Goal: Task Accomplishment & Management: Use online tool/utility

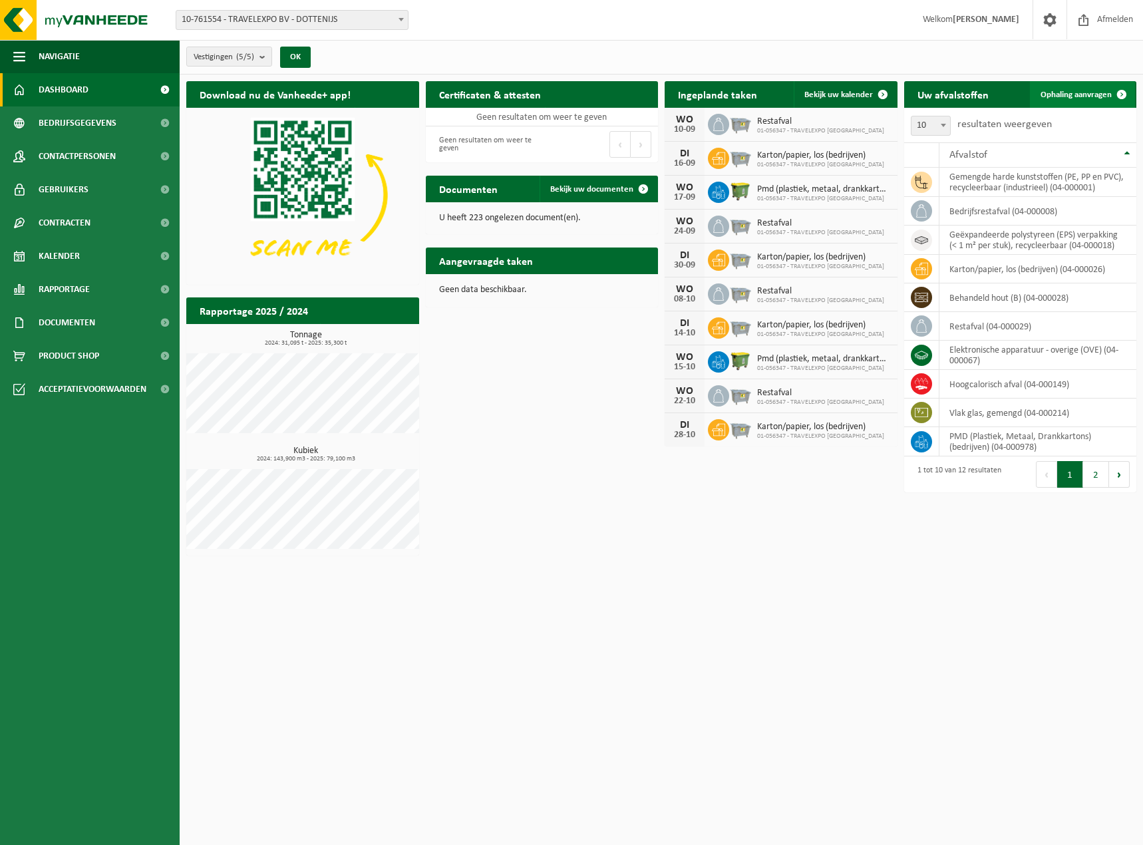
click at [1065, 95] on span "Ophaling aanvragen" at bounding box center [1076, 94] width 71 height 9
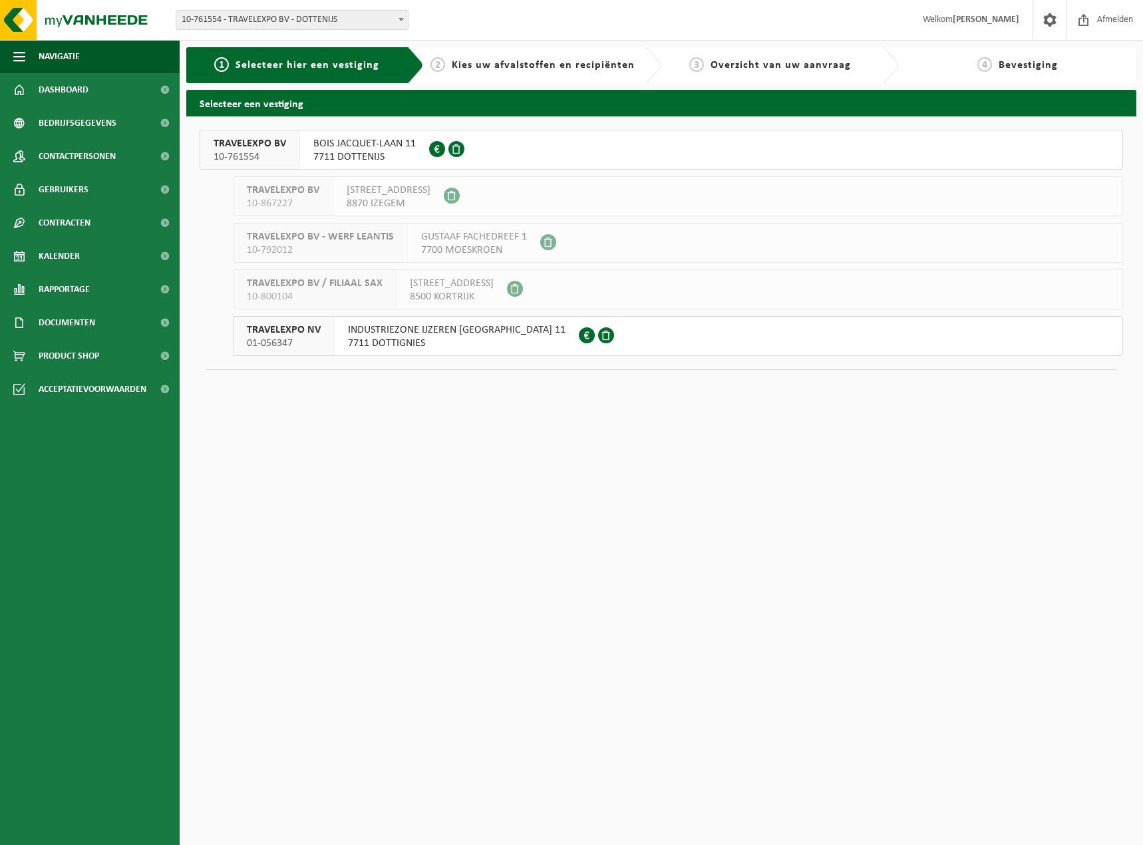
click at [381, 343] on span "7711 DOTTIGNIES" at bounding box center [457, 343] width 218 height 13
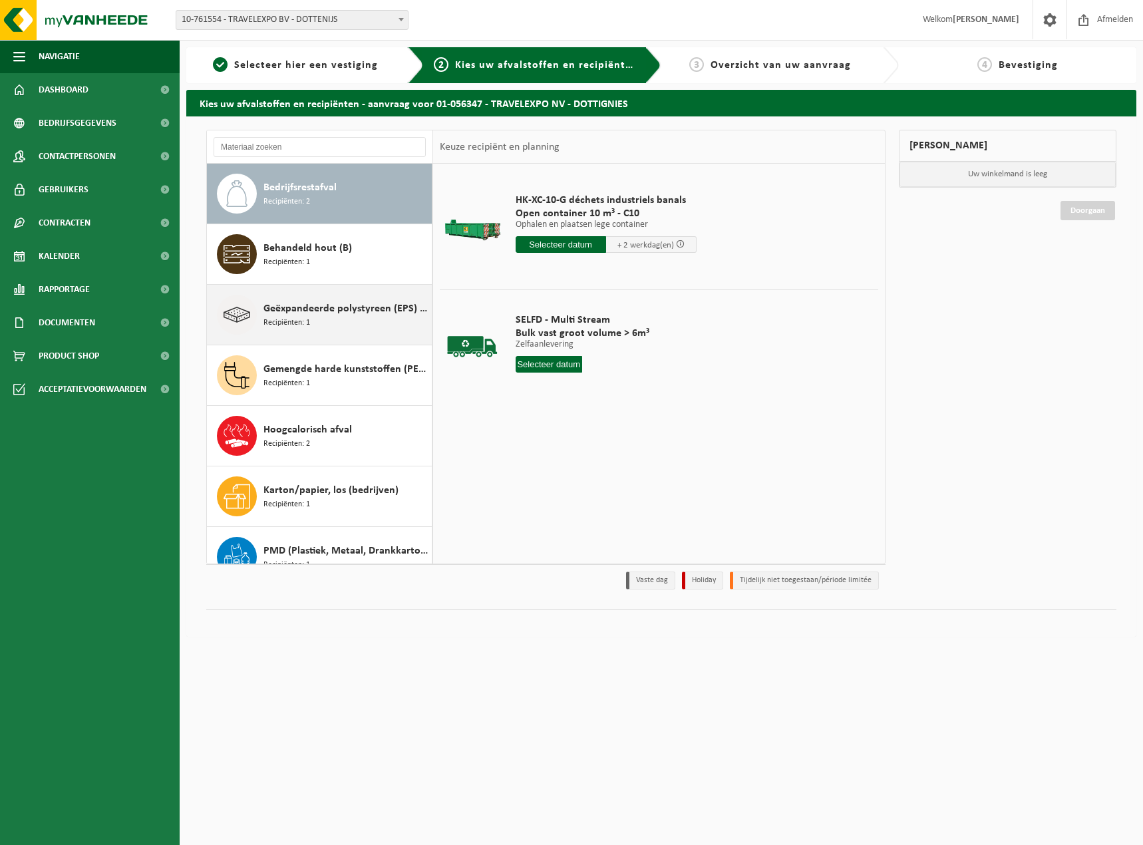
click at [309, 309] on span "Geëxpandeerde polystyreen (EPS) verpakking (< 1 m² per stuk), recycleerbaar" at bounding box center [346, 309] width 165 height 16
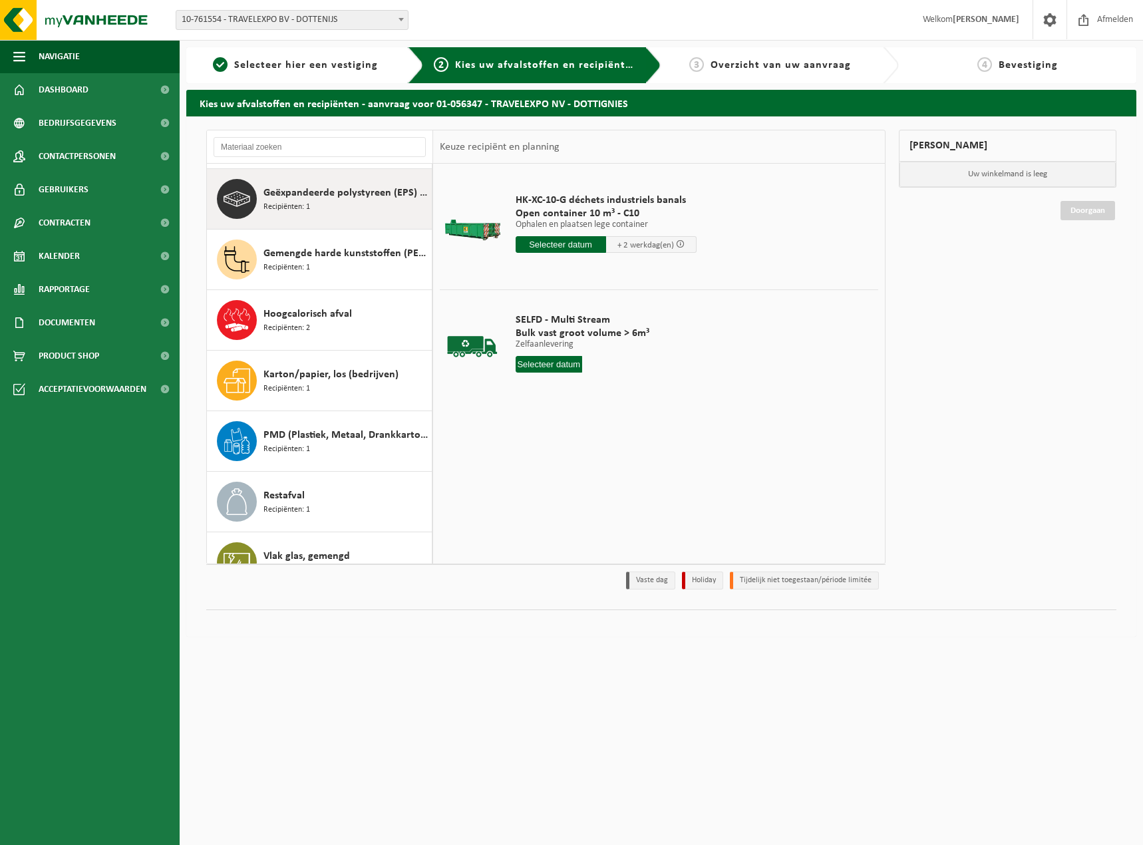
scroll to position [121, 0]
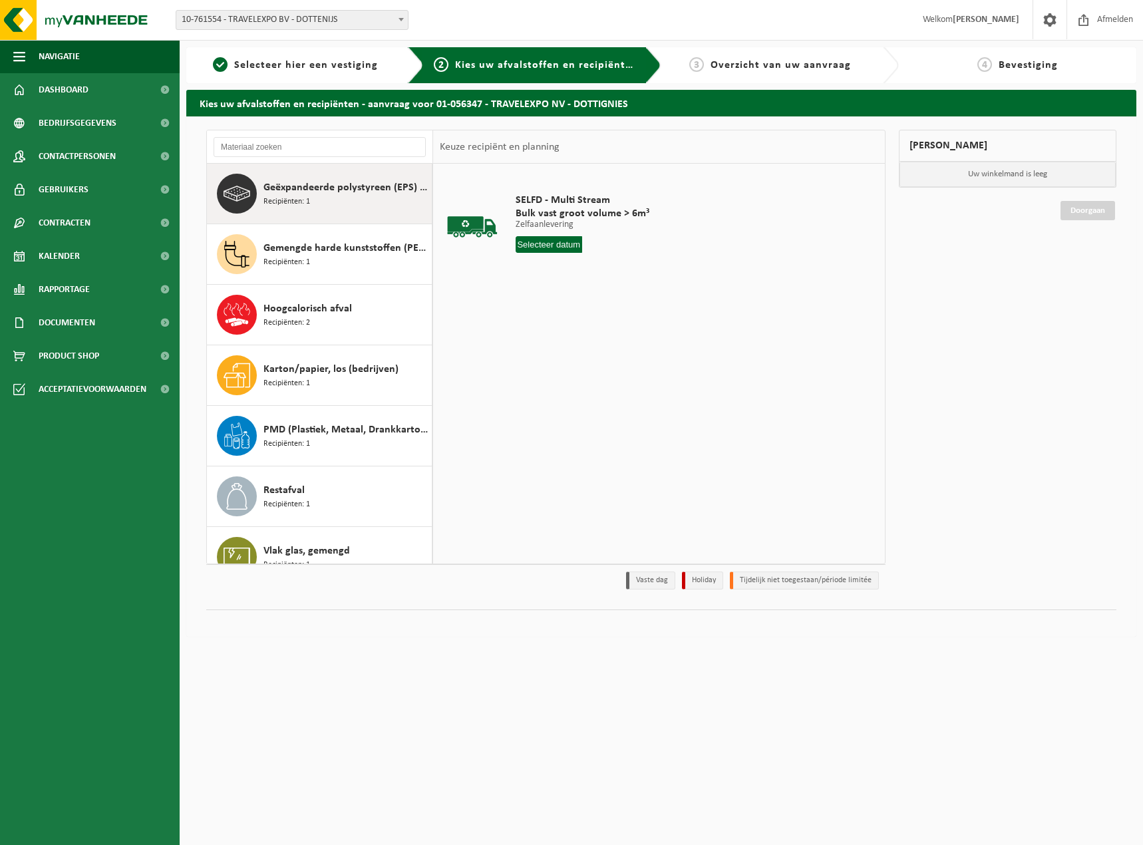
click at [544, 242] on input "text" at bounding box center [549, 244] width 67 height 17
click at [779, 248] on td "SELFD - Multi Stream Bulk vast groot volume > 6m³ Zelfaanlevering Zelfaanleveri…" at bounding box center [692, 226] width 373 height 112
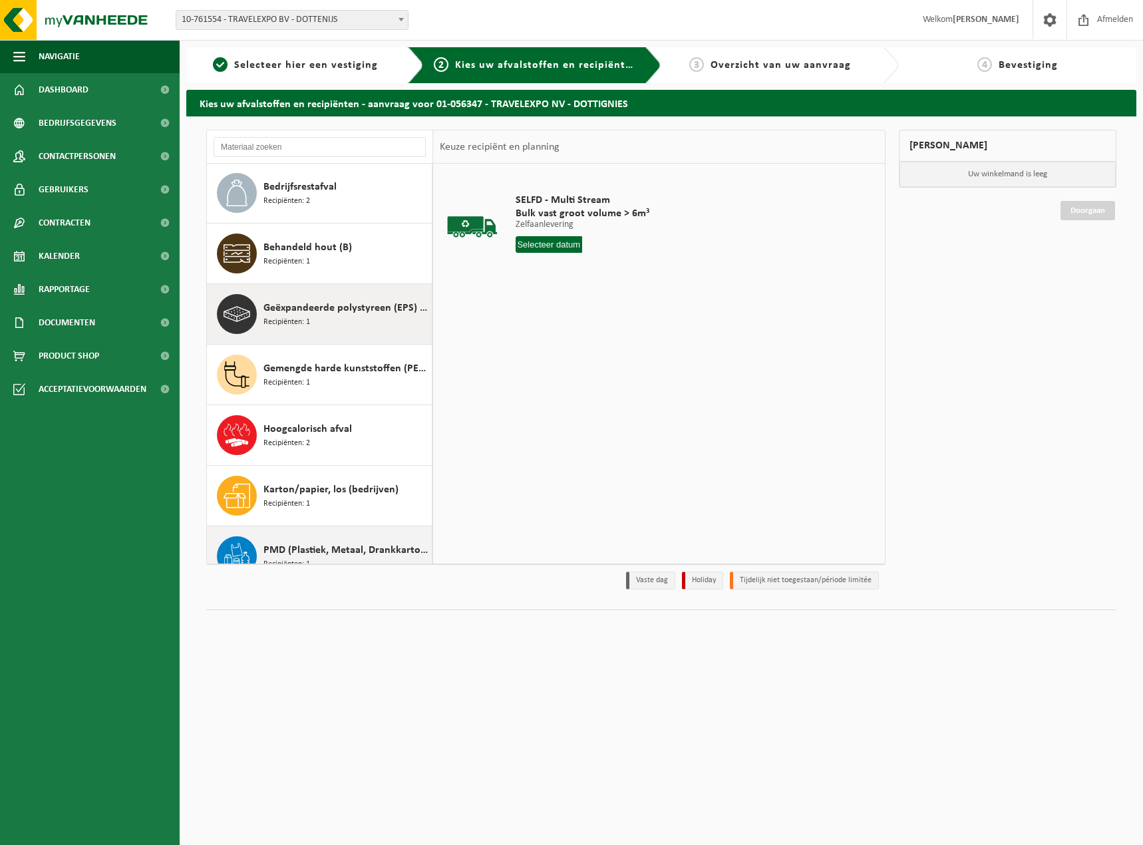
scroll to position [0, 0]
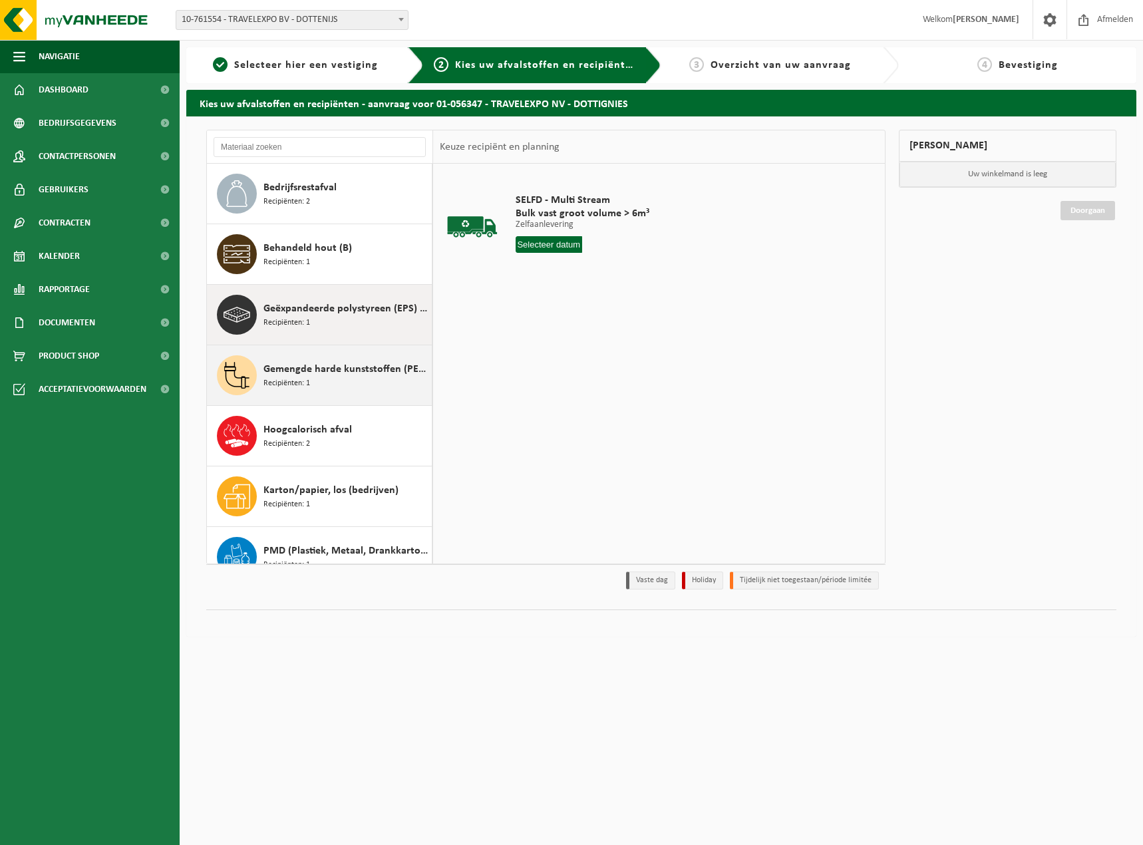
click at [309, 373] on span "Gemengde harde kunststoffen (PE, PP en PVC), recycleerbaar (industrieel)" at bounding box center [346, 369] width 165 height 16
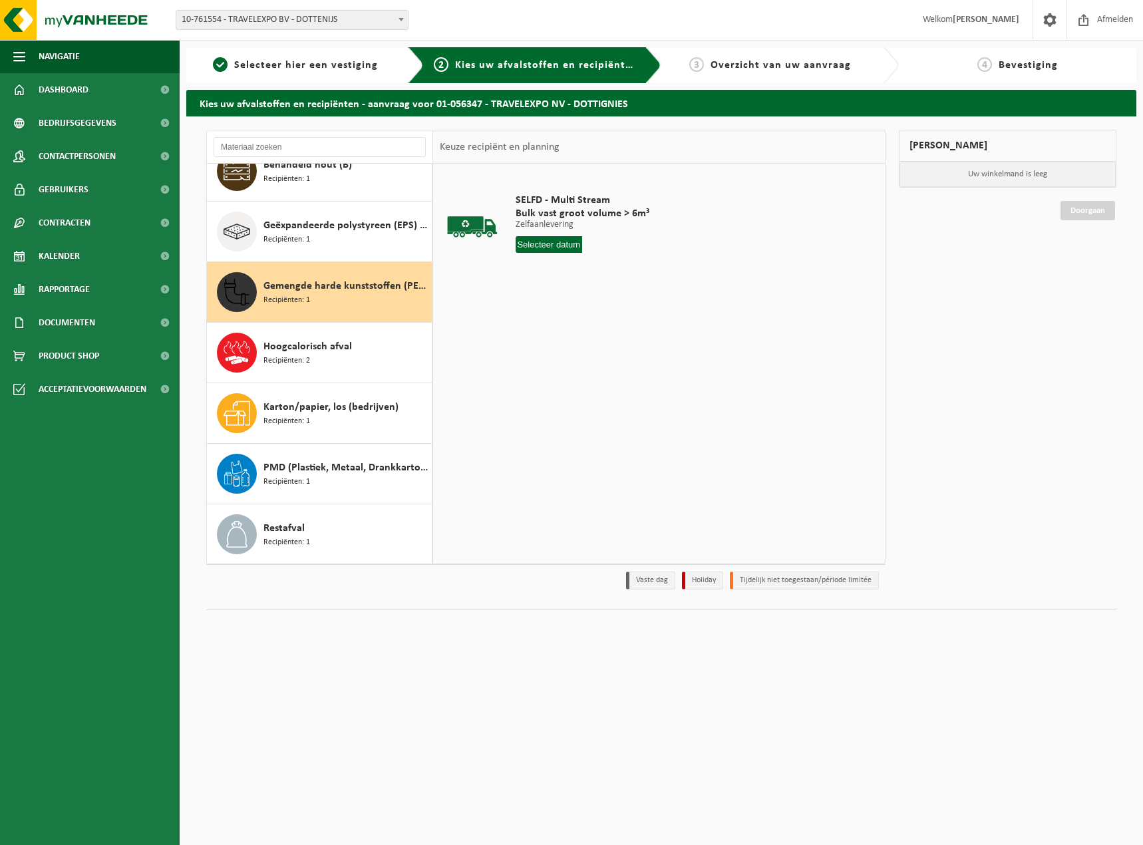
scroll to position [144, 0]
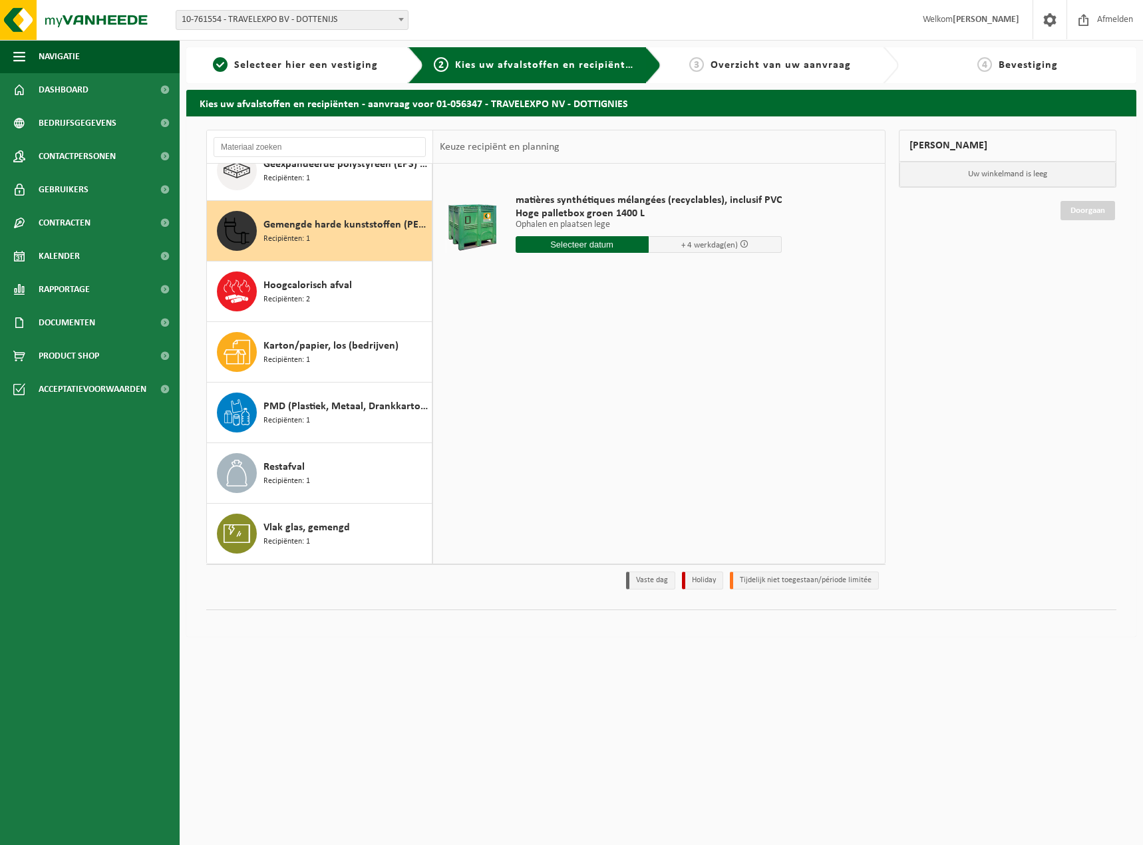
click at [574, 241] on input "text" at bounding box center [582, 244] width 133 height 17
click at [528, 341] on div "8" at bounding box center [527, 341] width 23 height 21
type input "Van 2025-09-08"
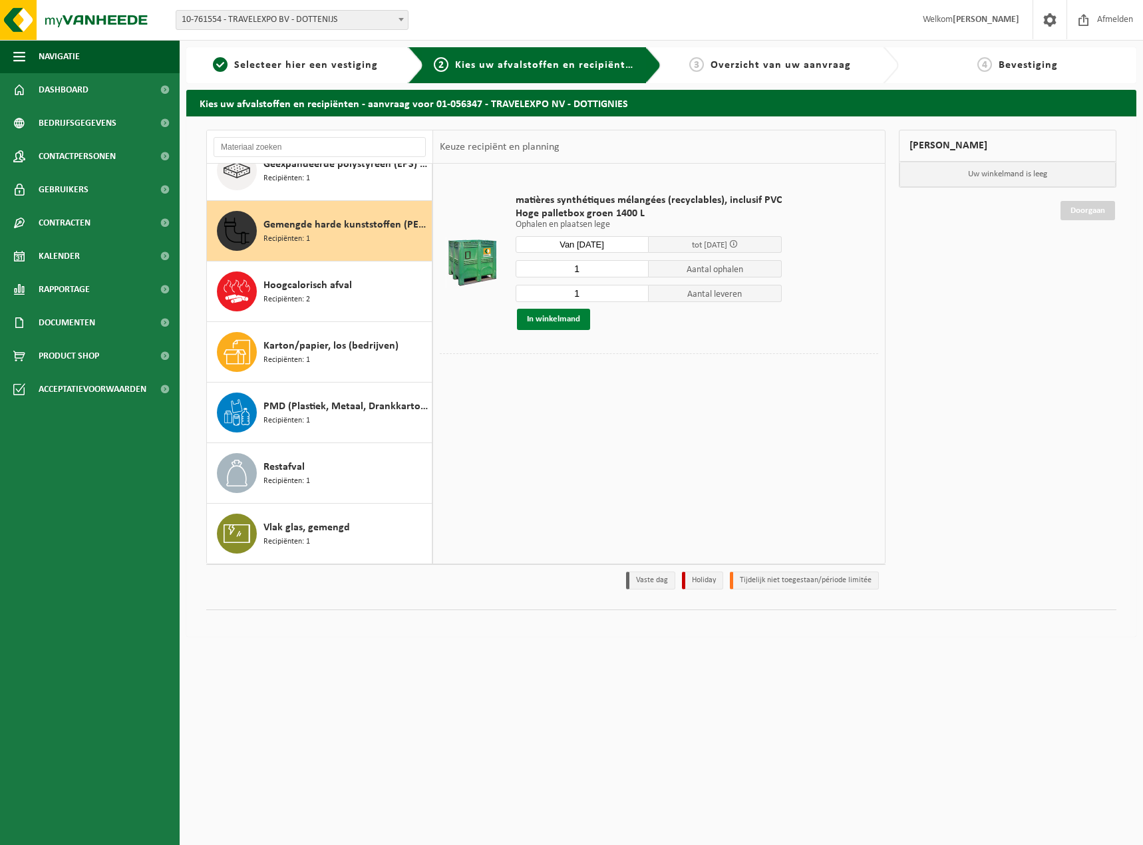
click at [556, 319] on button "In winkelmand" at bounding box center [553, 319] width 73 height 21
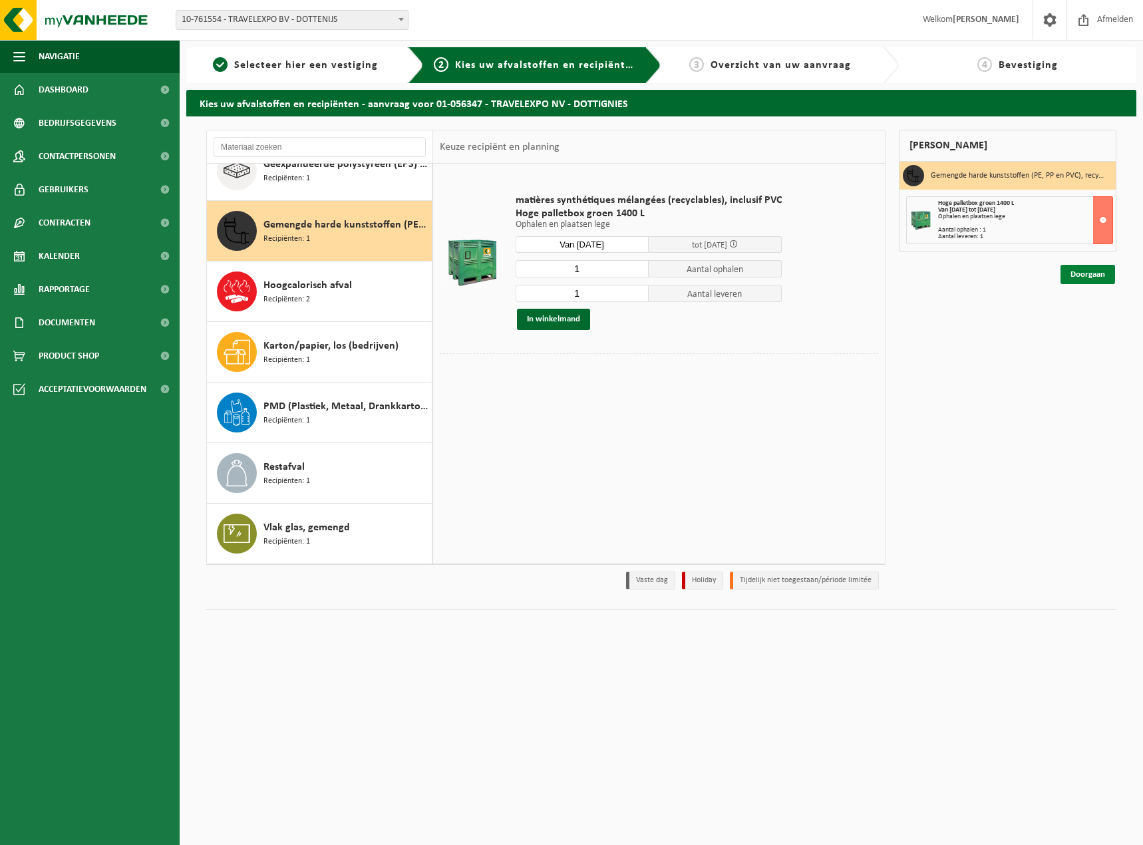
click at [1090, 275] on link "Doorgaan" at bounding box center [1088, 274] width 55 height 19
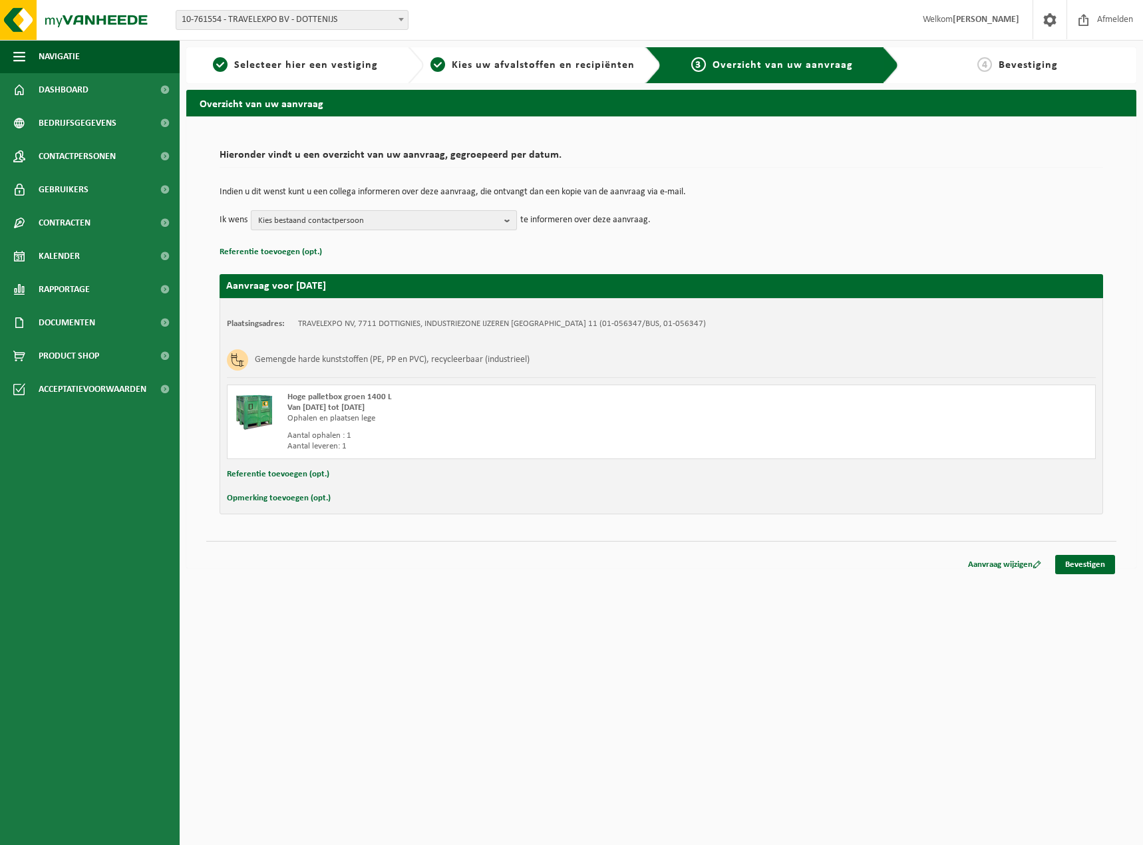
click at [507, 222] on b "button" at bounding box center [510, 220] width 12 height 19
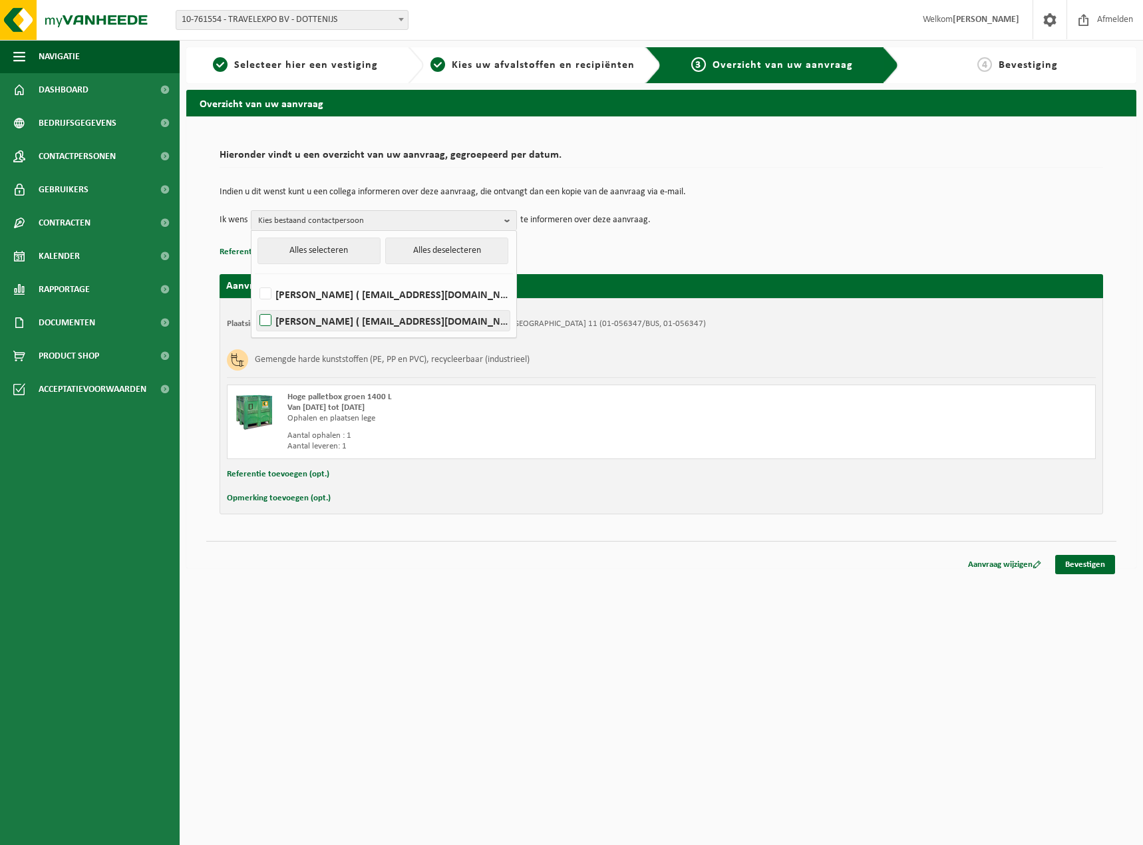
click at [358, 326] on label "LIEVEN VANDECASTEELE ( lieven.vandecasteele@travelexpo.be )" at bounding box center [383, 321] width 253 height 20
click at [255, 304] on input "LIEVEN VANDECASTEELE ( lieven.vandecasteele@travelexpo.be )" at bounding box center [254, 303] width 1 height 1
checkbox input "true"
click at [688, 223] on td "Ik wens LIEVEN VANDECASTEELE Alles selecteren Alles deselecteren Steven Valcke …" at bounding box center [662, 220] width 884 height 20
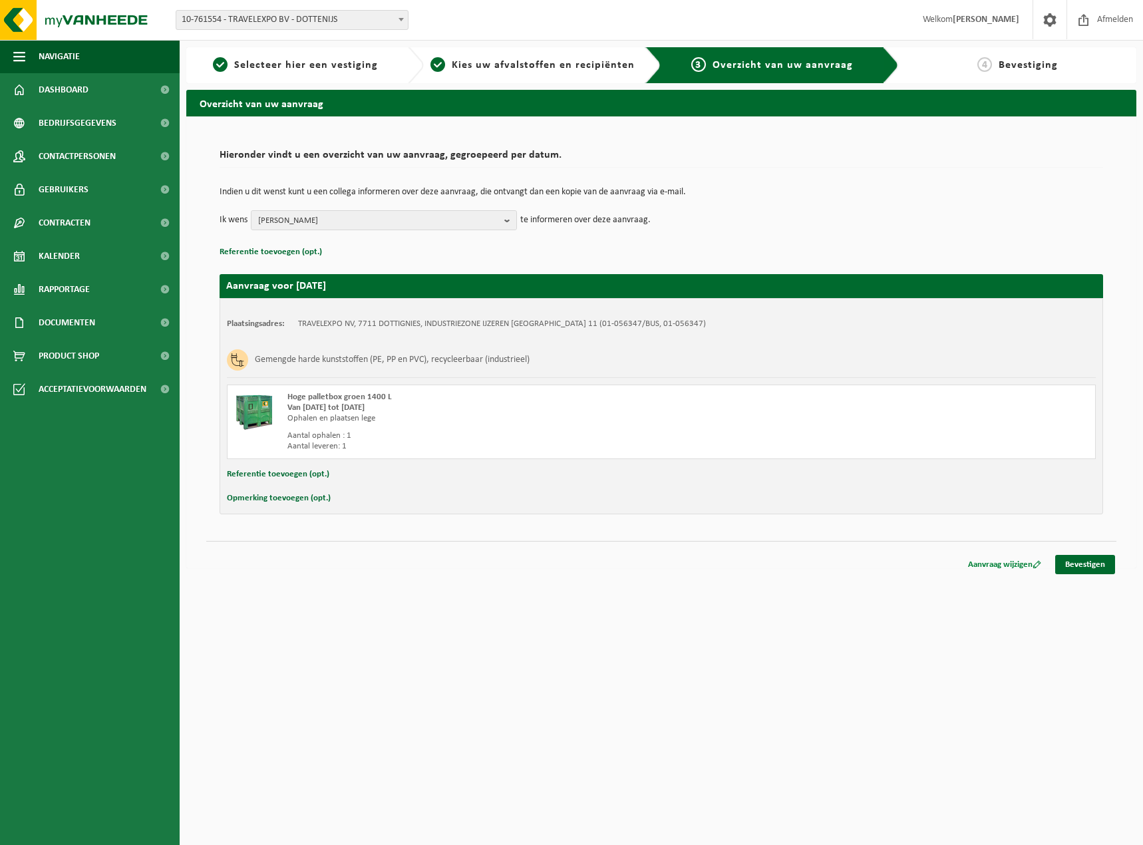
click at [997, 564] on link "Aanvraag wijzigen" at bounding box center [1004, 564] width 93 height 19
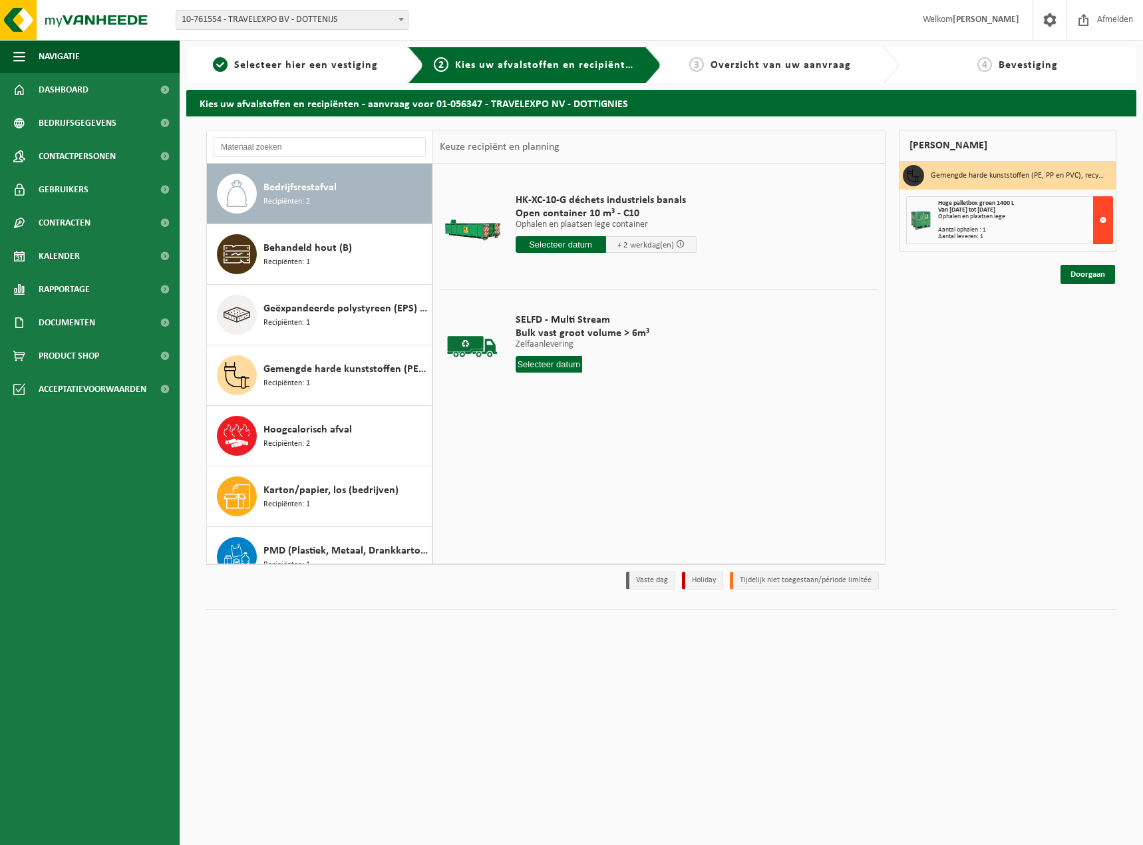
click at [1103, 218] on button at bounding box center [1103, 220] width 20 height 48
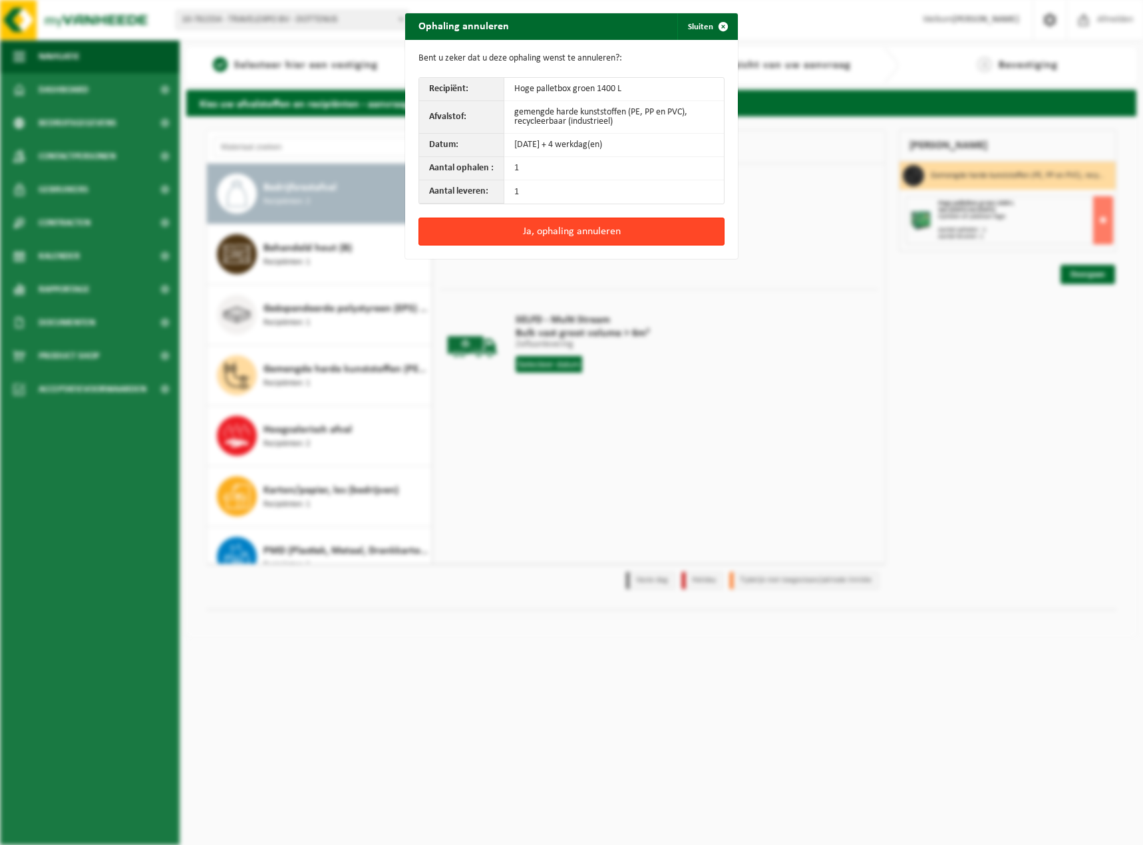
click at [556, 231] on button "Ja, ophaling annuleren" at bounding box center [572, 232] width 306 height 28
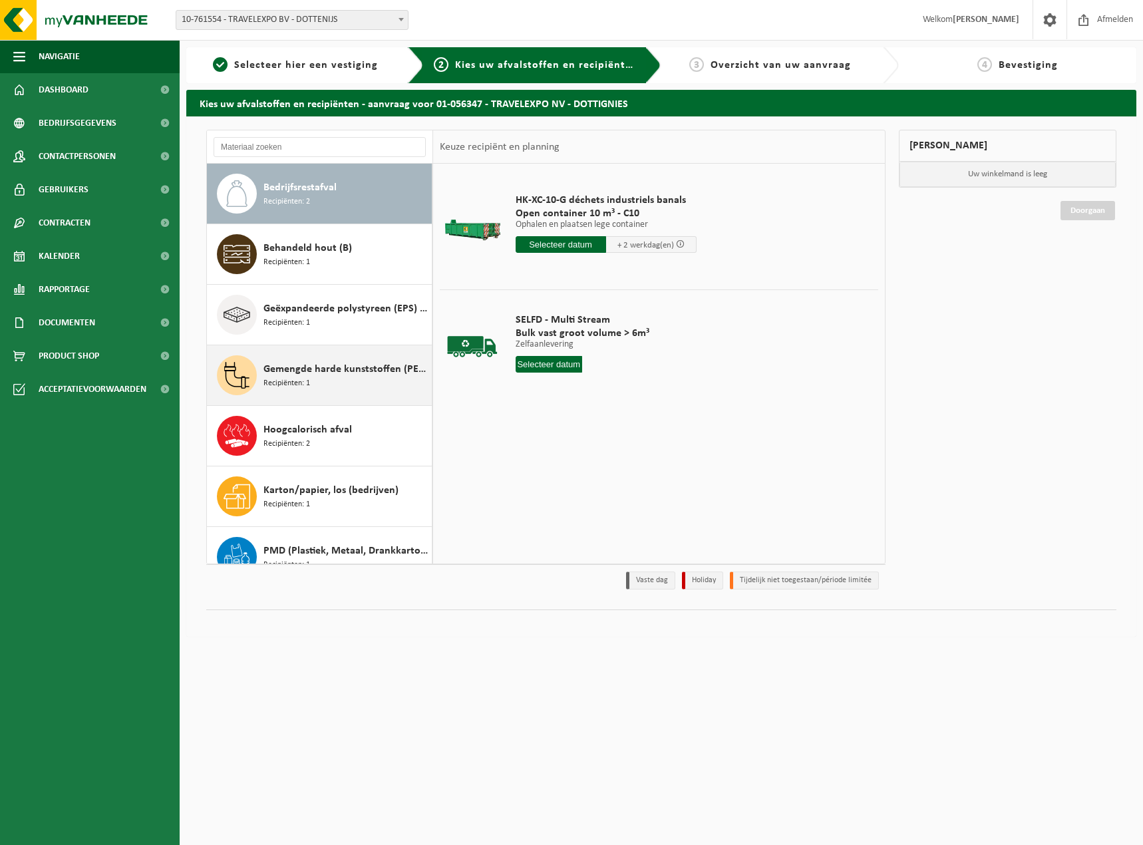
click at [292, 368] on span "Gemengde harde kunststoffen (PE, PP en PVC), recycleerbaar (industrieel)" at bounding box center [346, 369] width 165 height 16
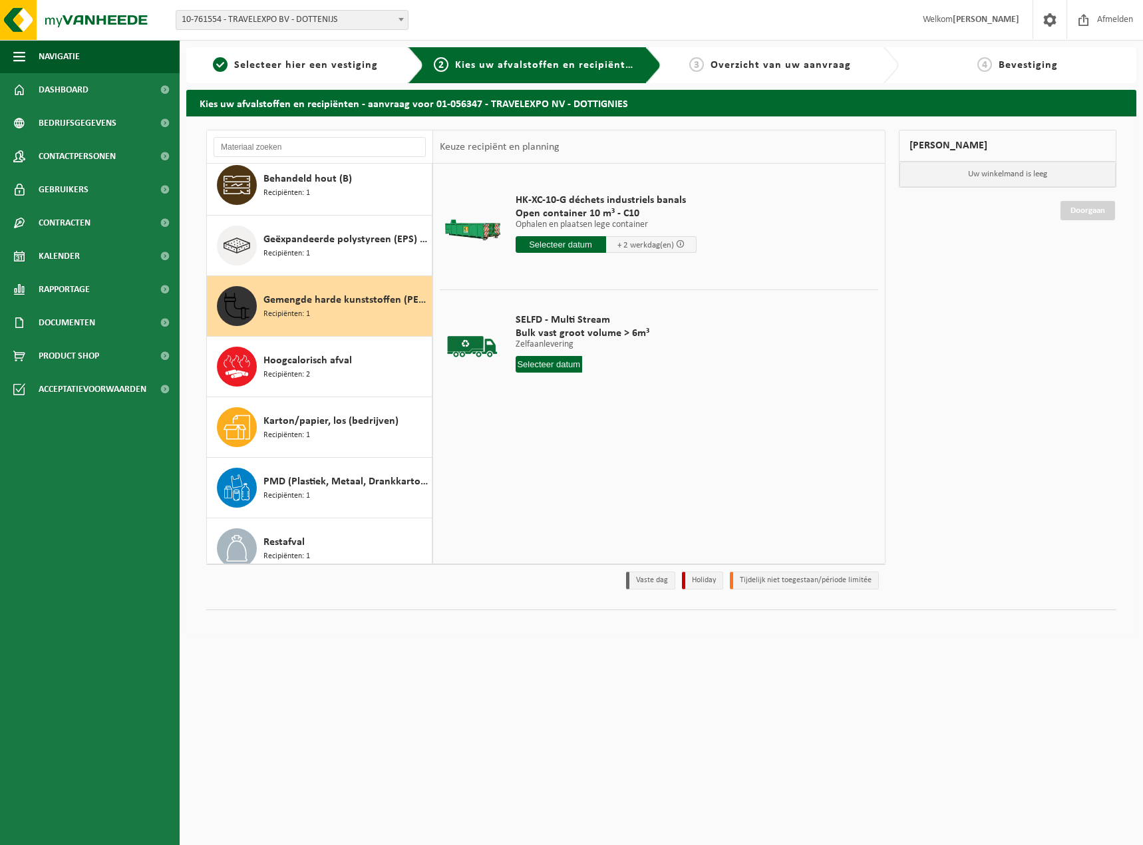
scroll to position [144, 0]
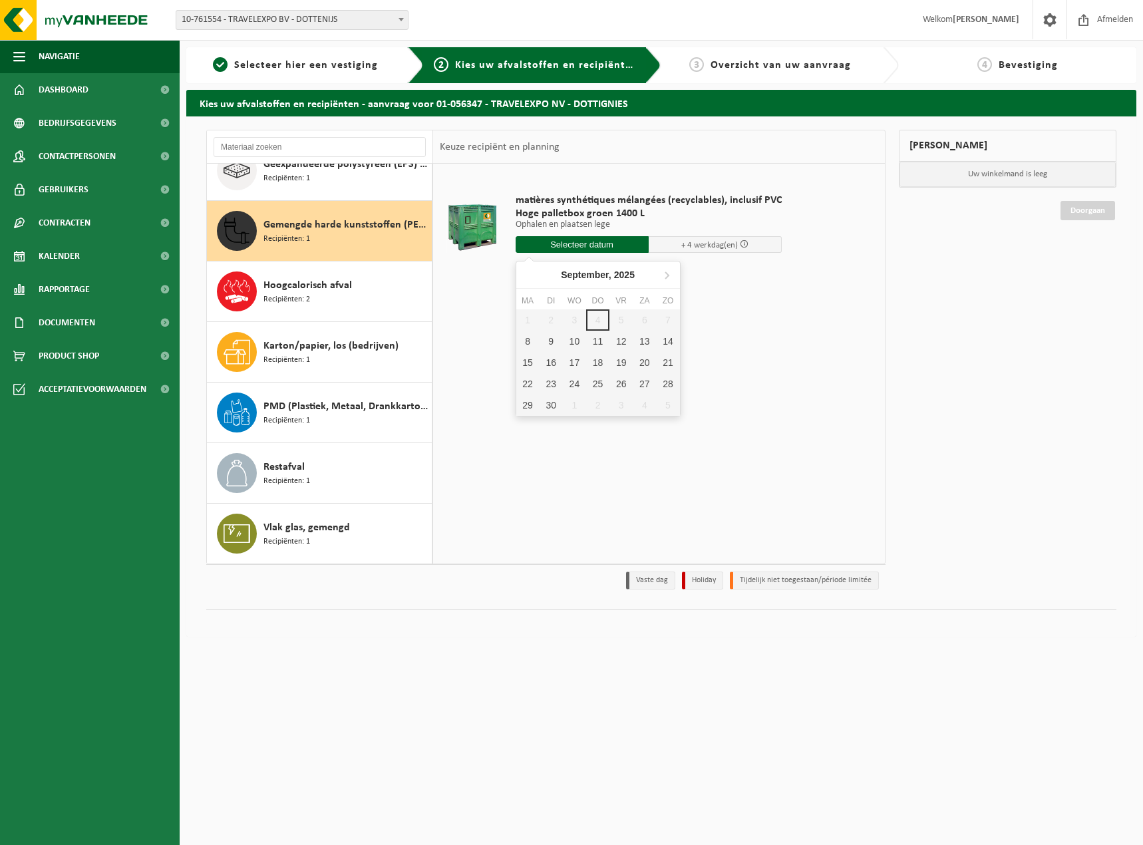
click at [581, 244] on input "text" at bounding box center [582, 244] width 133 height 17
click at [551, 347] on div "9" at bounding box center [551, 341] width 23 height 21
type input "Van 2025-09-09"
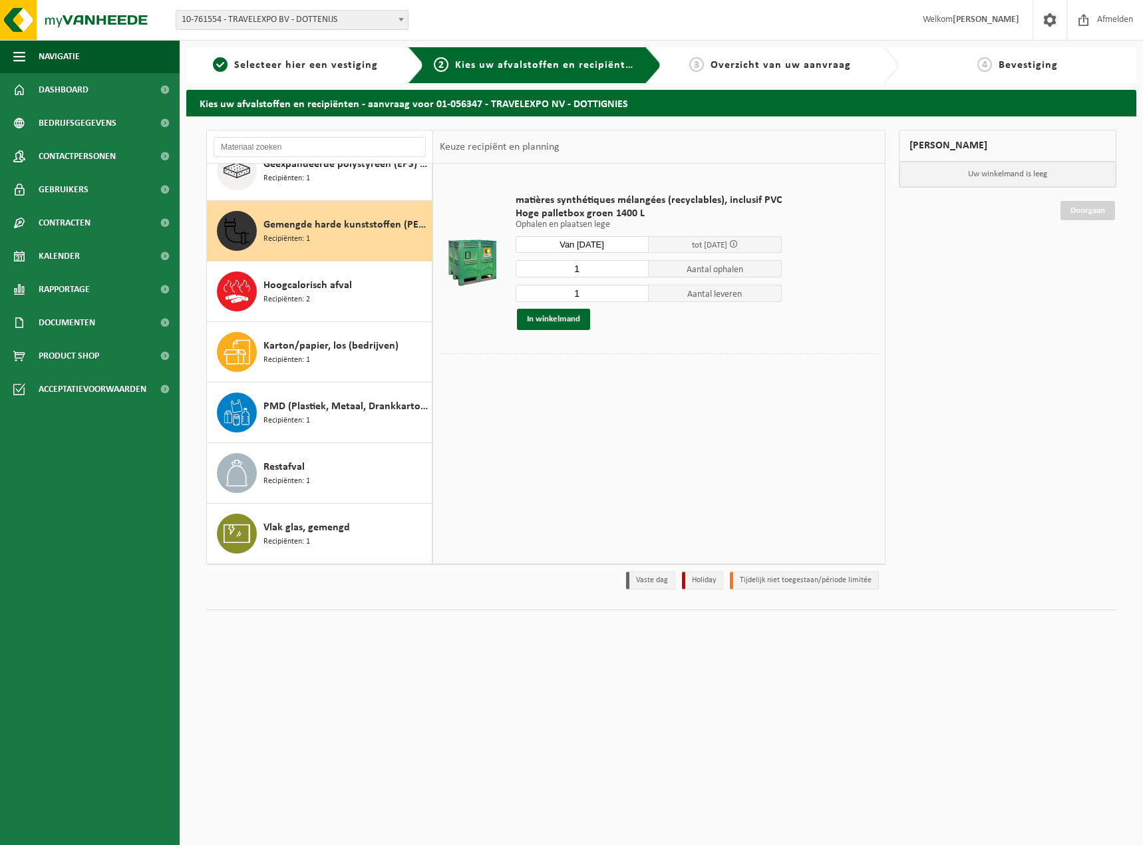
click at [557, 330] on div "matières synthétiques mélangées (recyclables), inclusif PVC Hoge palletbox groe…" at bounding box center [648, 261] width 279 height 163
click at [560, 319] on button "In winkelmand" at bounding box center [553, 319] width 73 height 21
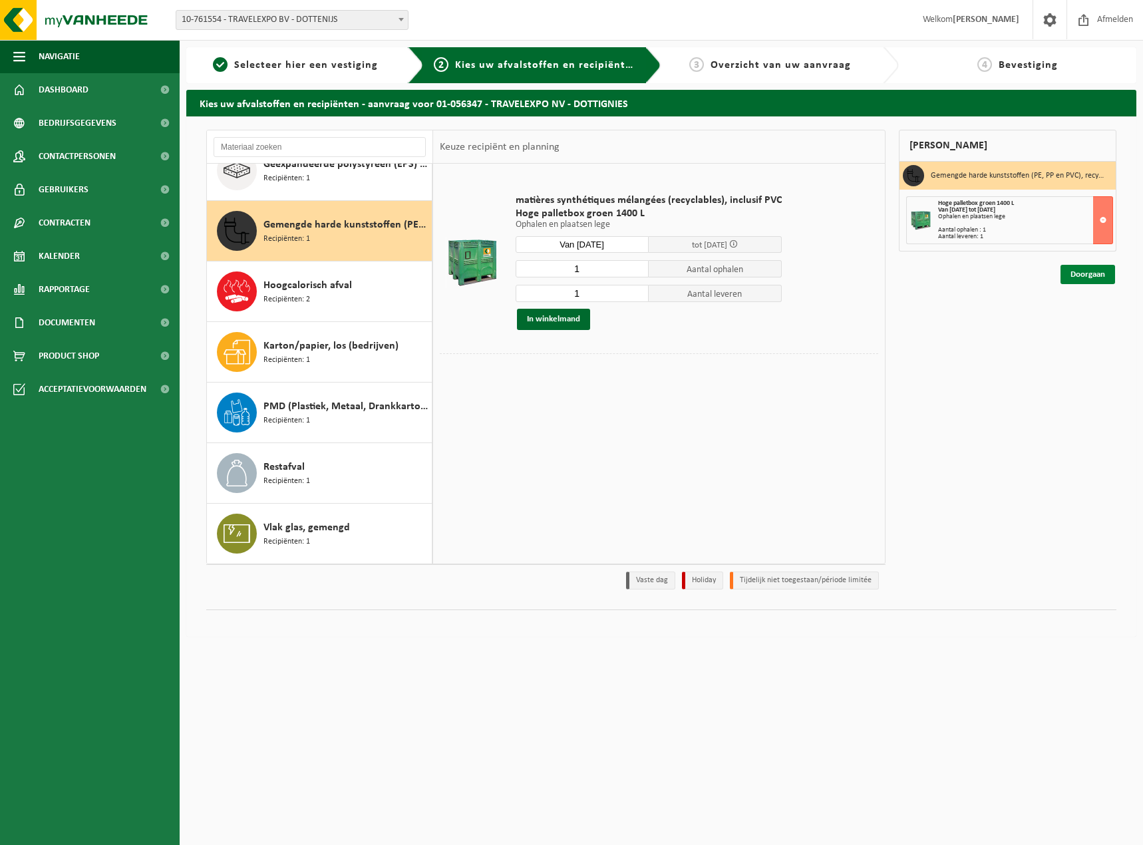
click at [1084, 279] on link "Doorgaan" at bounding box center [1088, 274] width 55 height 19
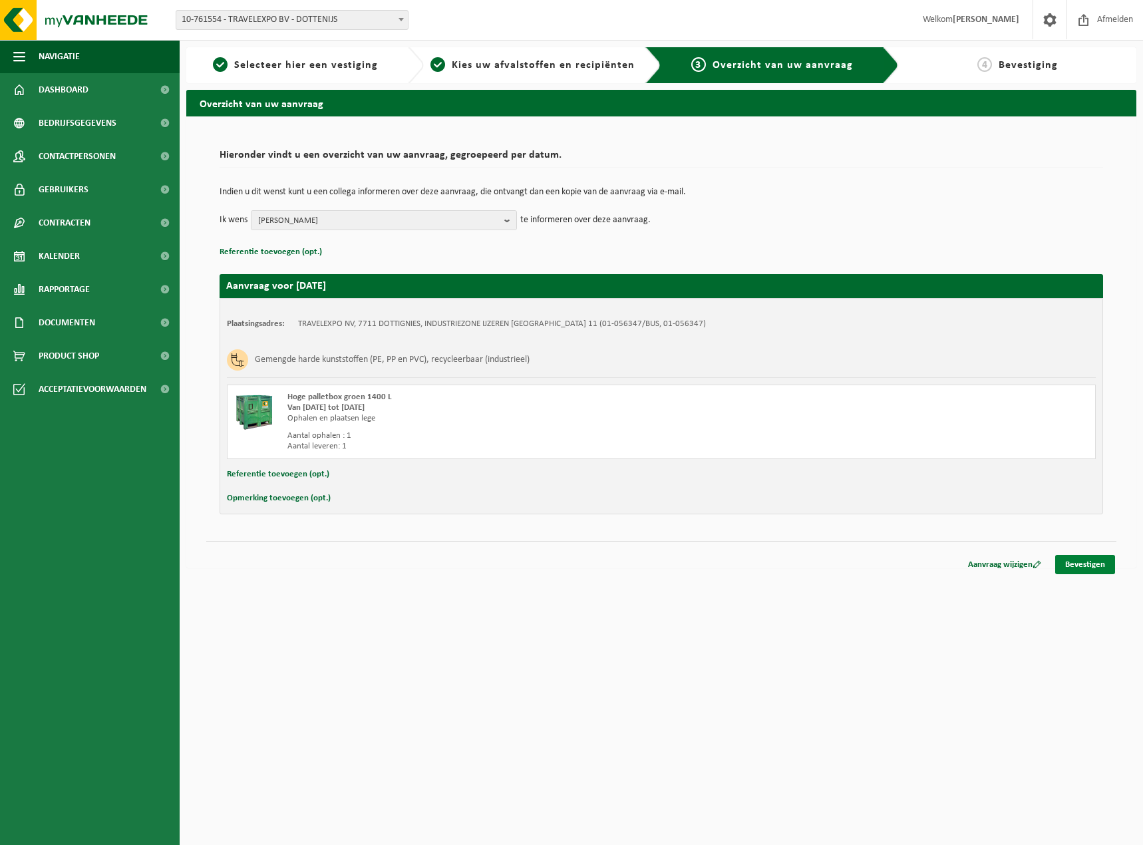
click at [1088, 564] on link "Bevestigen" at bounding box center [1085, 564] width 60 height 19
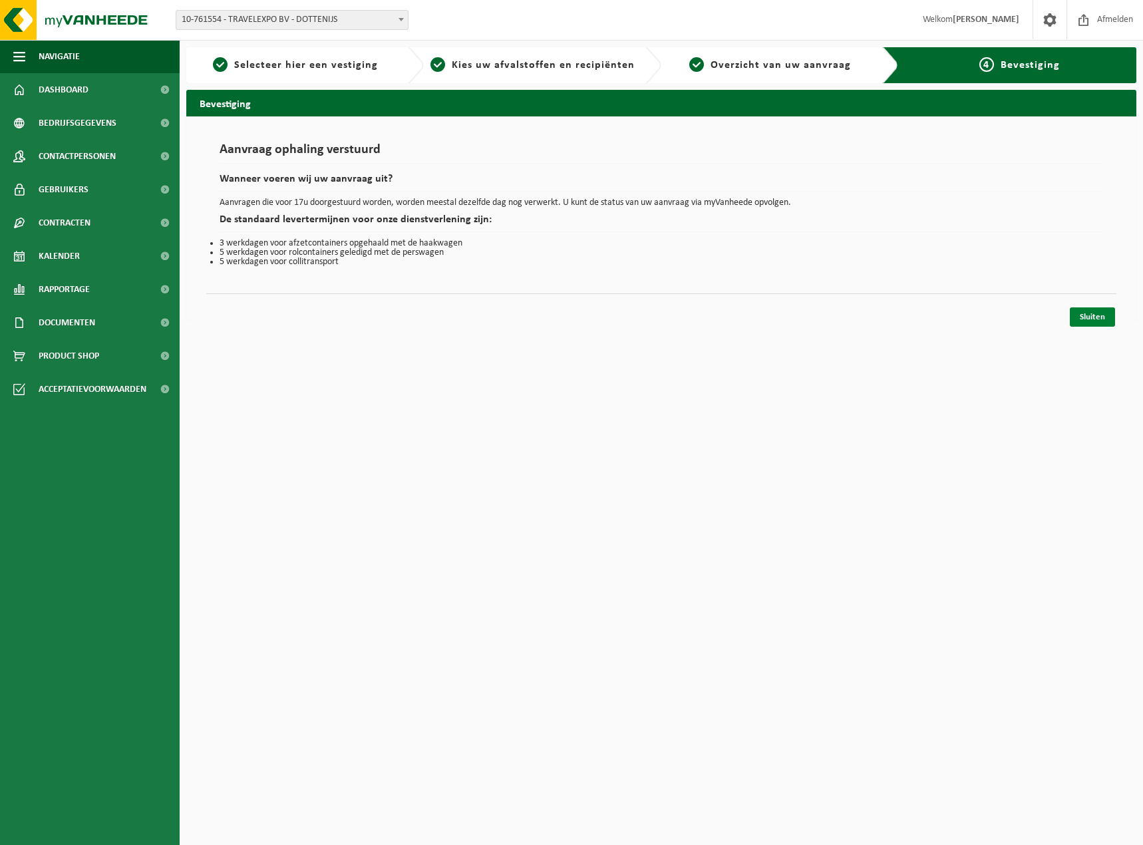
click at [1082, 317] on link "Sluiten" at bounding box center [1092, 316] width 45 height 19
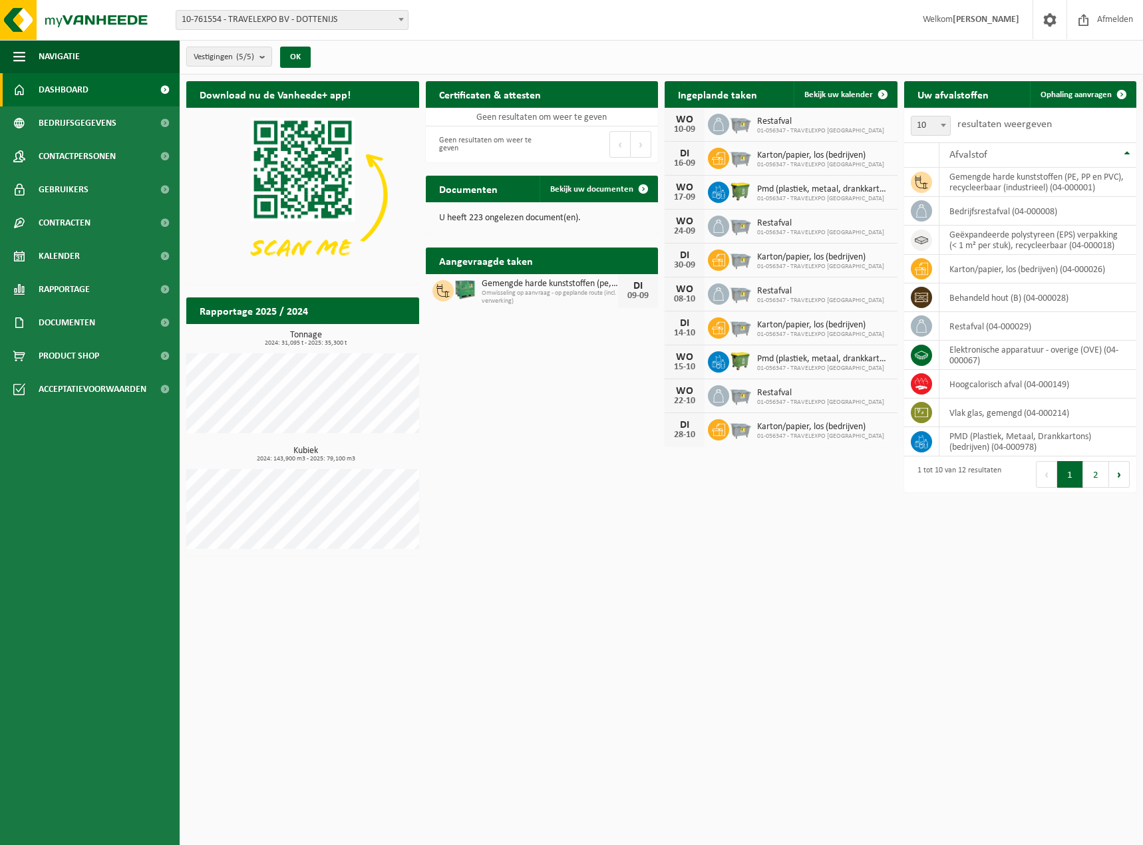
click at [493, 219] on p "U heeft 223 ongelezen document(en)." at bounding box center [542, 218] width 206 height 9
click at [614, 188] on span "Bekijk uw documenten" at bounding box center [591, 189] width 83 height 9
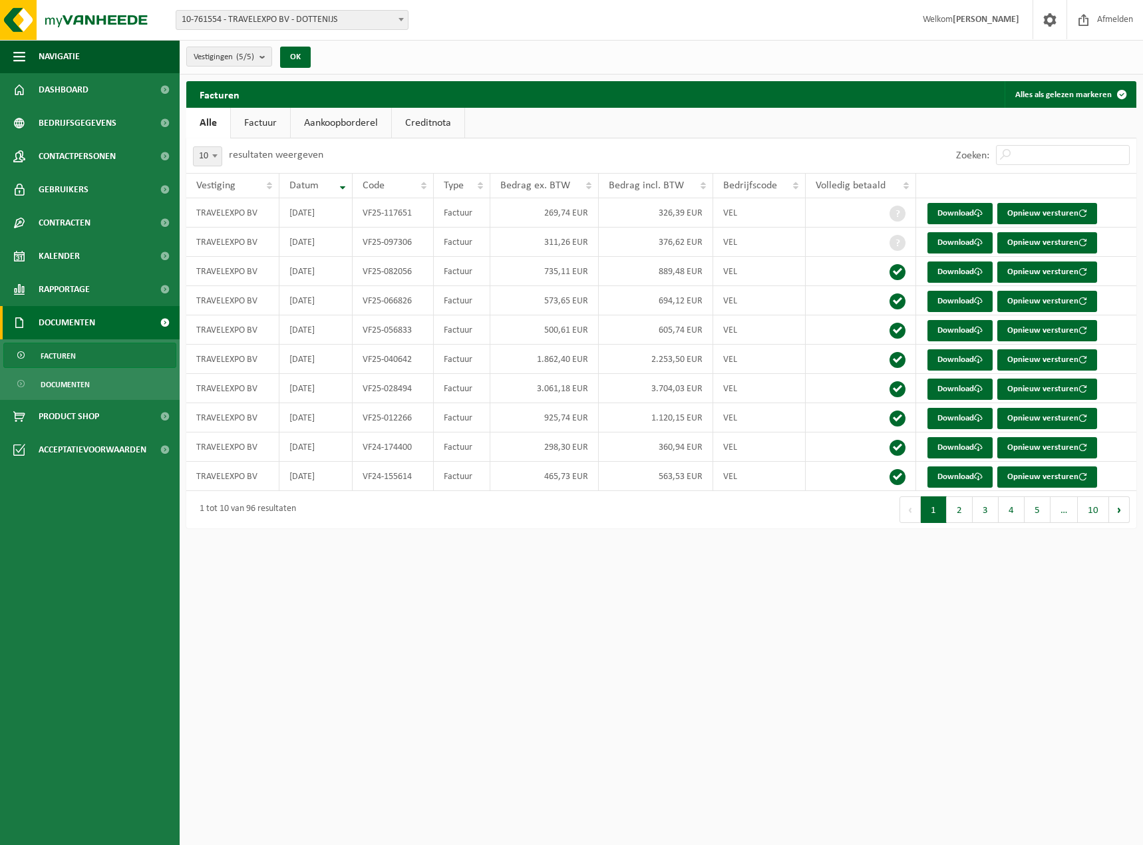
click at [348, 121] on link "Aankoopborderel" at bounding box center [341, 123] width 100 height 31
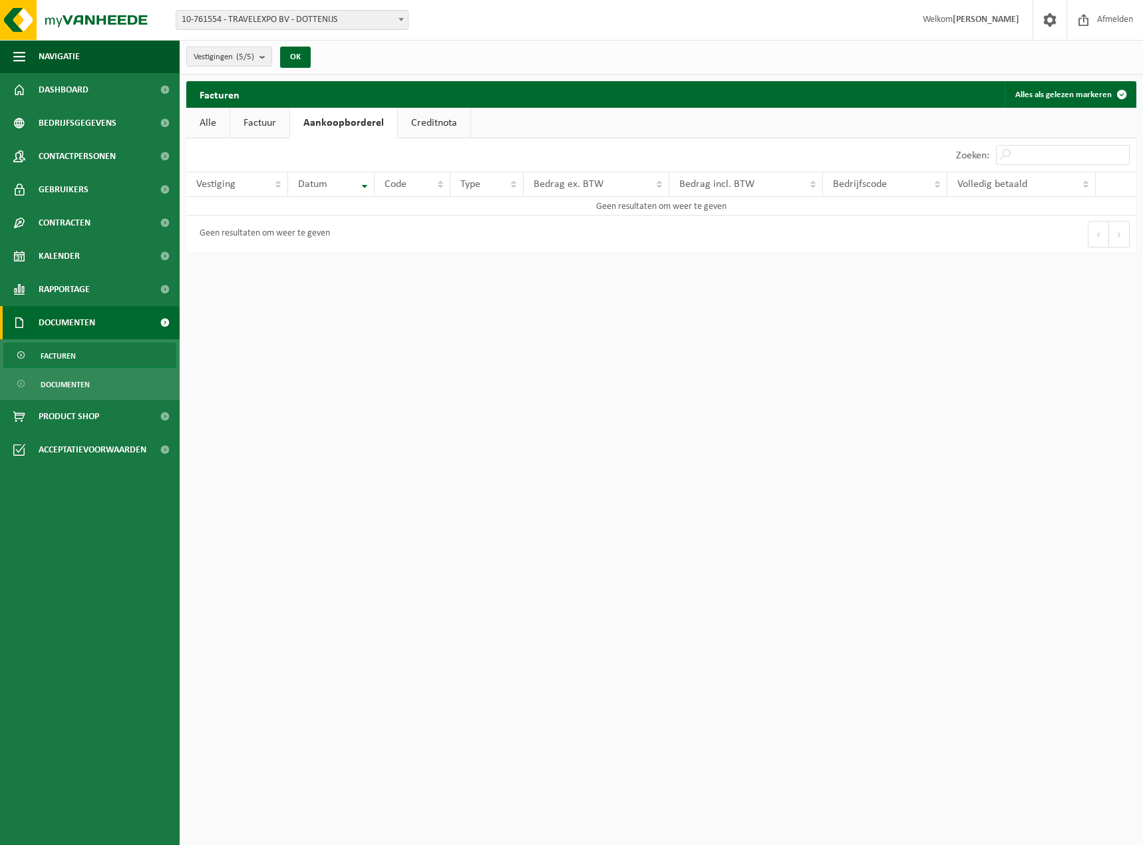
click at [427, 122] on link "Creditnota" at bounding box center [434, 123] width 73 height 31
click at [260, 124] on link "Factuur" at bounding box center [259, 123] width 59 height 31
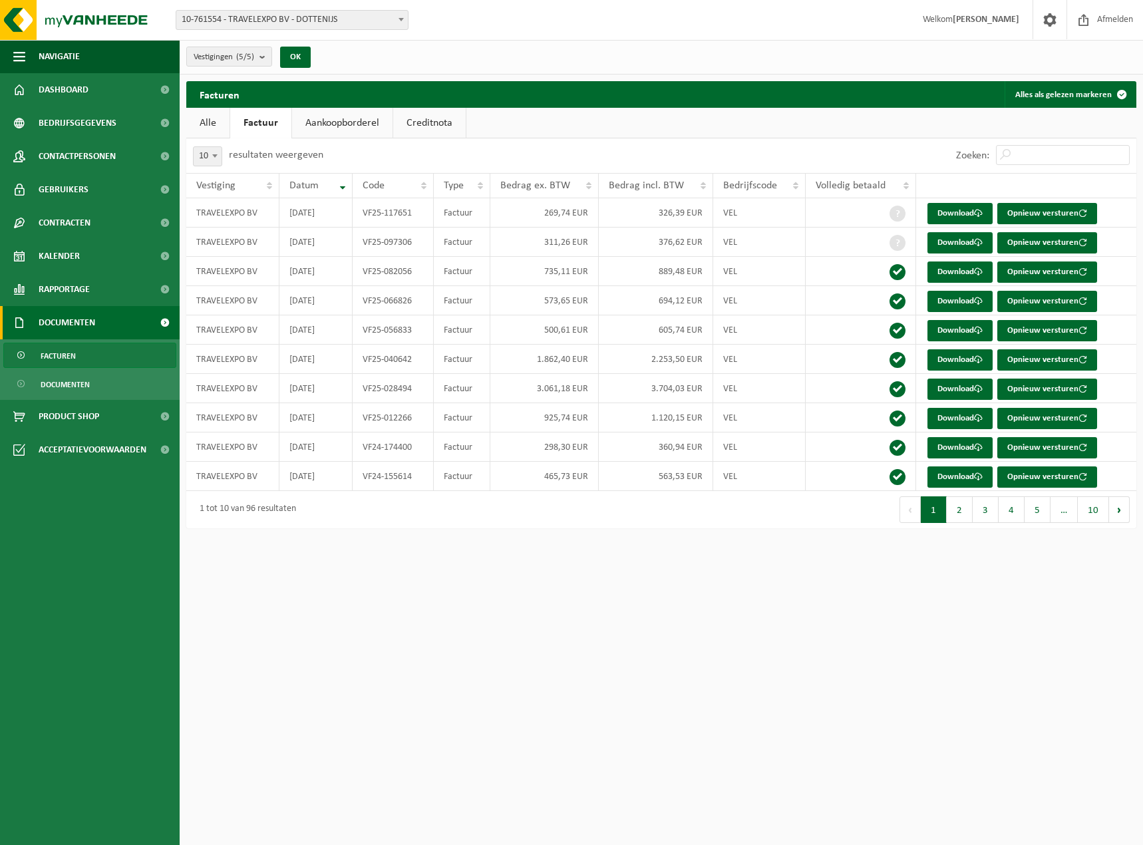
click at [201, 122] on link "Alle" at bounding box center [207, 123] width 43 height 31
click at [248, 122] on link "Factuur" at bounding box center [260, 123] width 59 height 31
click at [220, 215] on td "TRAVELEXPO BV" at bounding box center [232, 212] width 93 height 29
